Goal: Navigation & Orientation: Find specific page/section

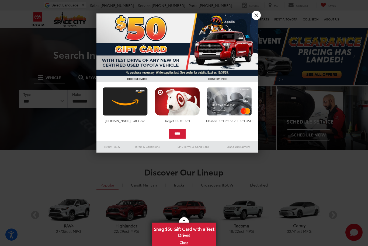
click at [257, 16] on link "X" at bounding box center [255, 15] width 9 height 9
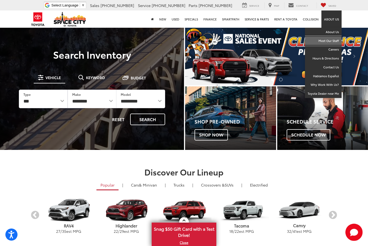
click at [336, 44] on link "Meet Our Staff" at bounding box center [323, 41] width 37 height 9
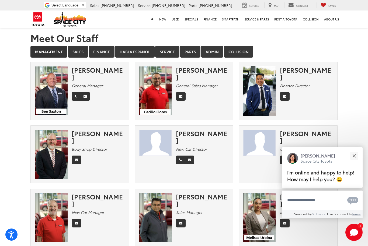
click at [352, 150] on button "Close" at bounding box center [354, 156] width 12 height 12
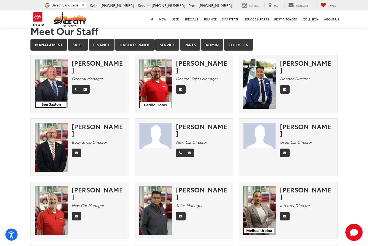
scroll to position [8, 0]
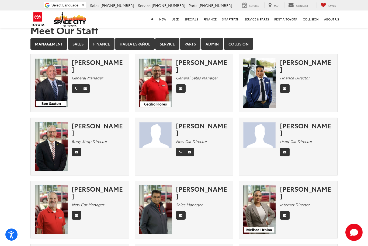
click at [77, 45] on link "Sales" at bounding box center [78, 44] width 20 height 12
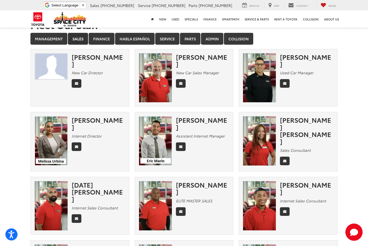
scroll to position [0, 0]
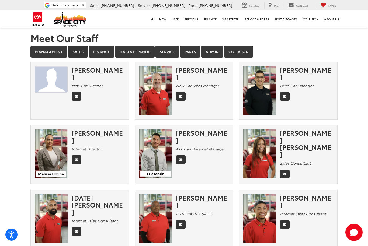
click at [103, 51] on link "Finance" at bounding box center [102, 52] width 26 height 12
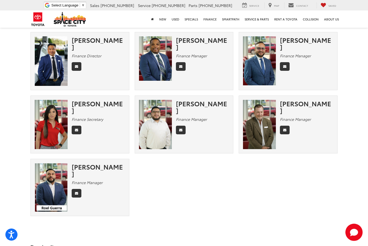
scroll to position [33, 0]
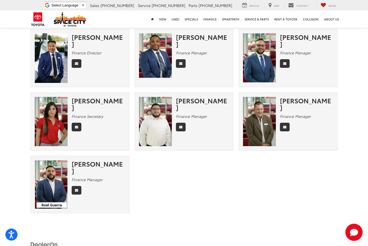
click at [183, 104] on div "[PERSON_NAME]" at bounding box center [202, 104] width 53 height 14
click at [152, 123] on img at bounding box center [155, 121] width 33 height 49
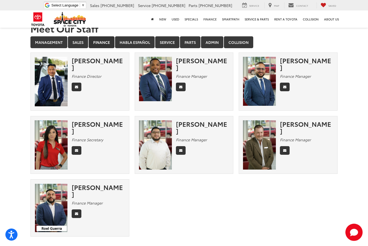
scroll to position [0, 0]
